Goal: Transaction & Acquisition: Purchase product/service

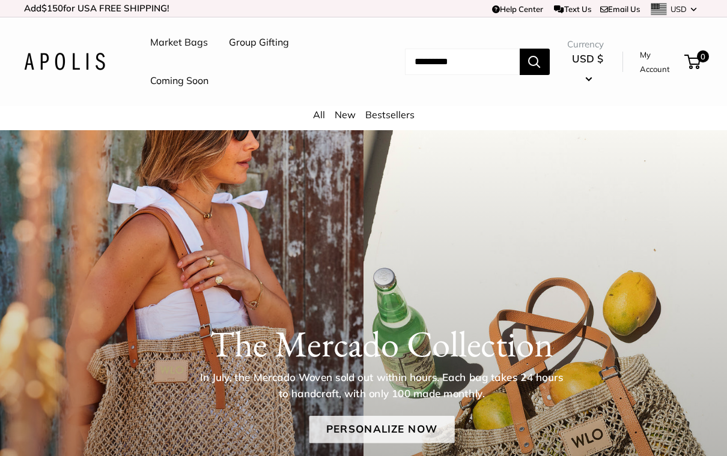
click at [419, 424] on link "Personalize Now" at bounding box center [381, 430] width 145 height 28
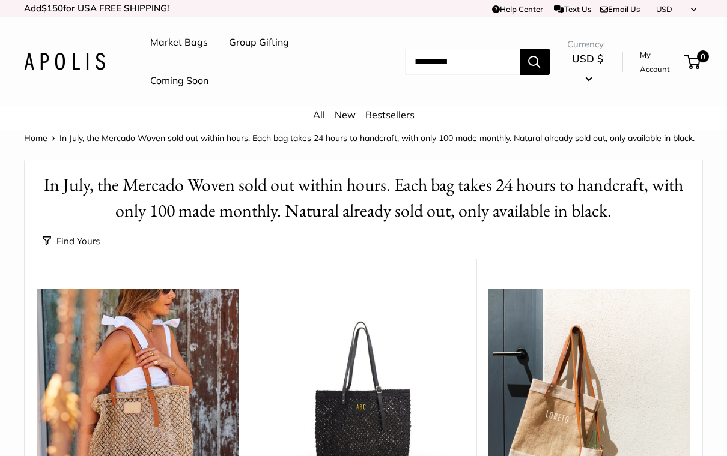
click at [181, 377] on img at bounding box center [138, 423] width 202 height 269
click at [183, 375] on img at bounding box center [138, 423] width 202 height 269
click at [180, 401] on img at bounding box center [138, 423] width 202 height 269
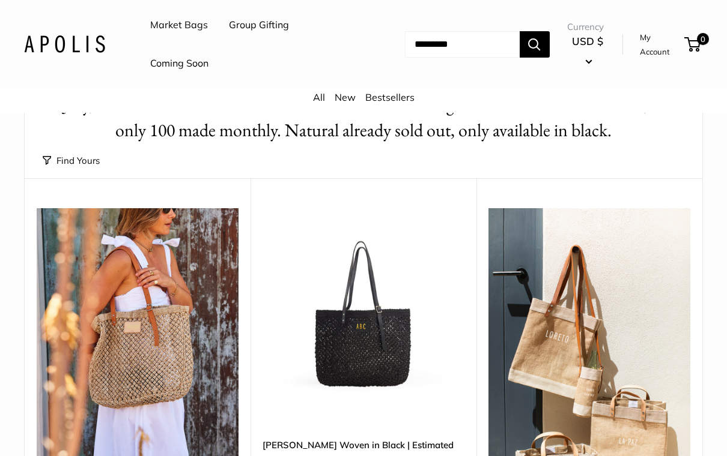
scroll to position [232, 0]
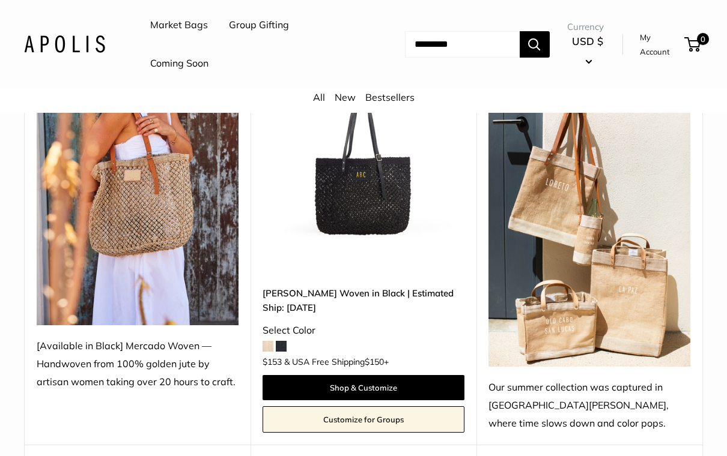
click at [270, 345] on span at bounding box center [267, 346] width 11 height 11
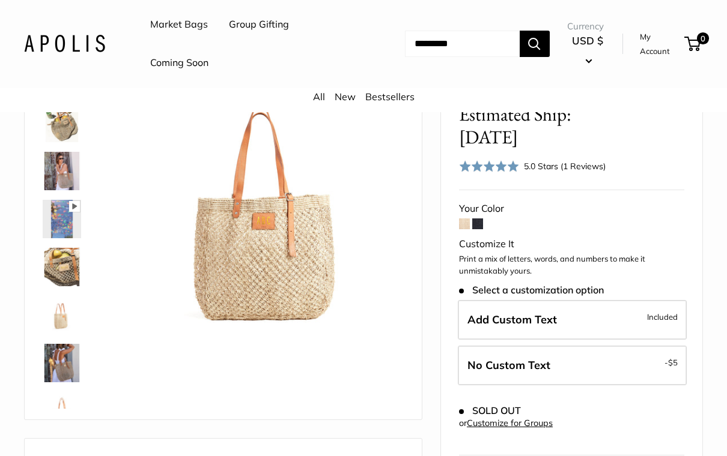
scroll to position [118, 0]
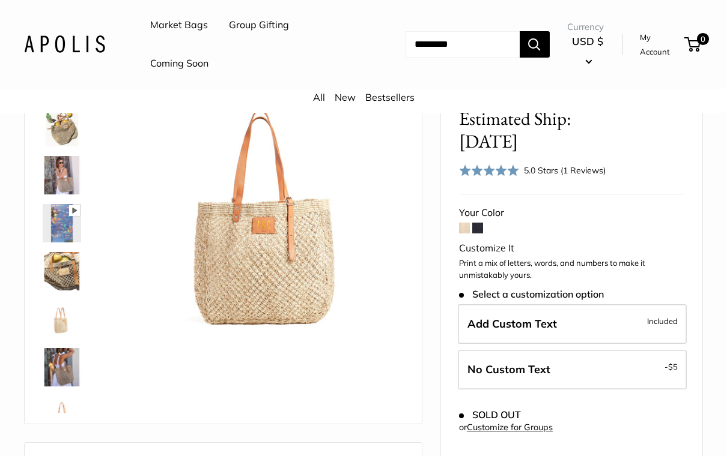
click at [469, 223] on span at bounding box center [464, 228] width 11 height 11
